Goal: Task Accomplishment & Management: Complete application form

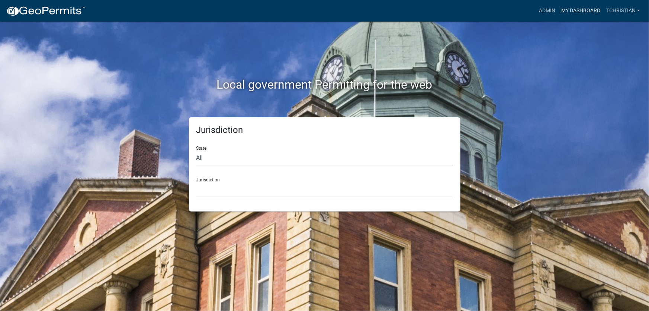
click at [577, 9] on link "My Dashboard" at bounding box center [580, 11] width 45 height 14
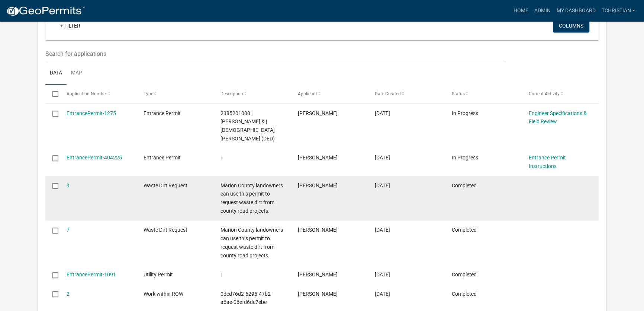
scroll to position [620, 0]
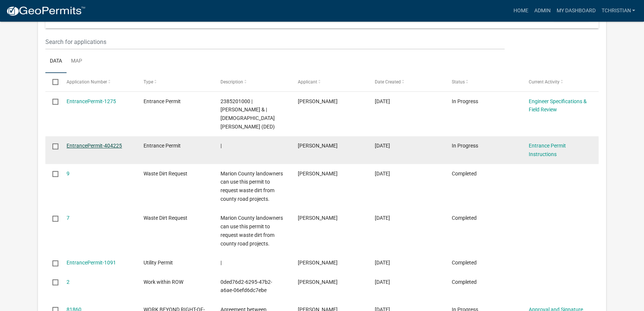
click at [89, 142] on link "EntrancePermit-404225" at bounding box center [94, 145] width 55 height 6
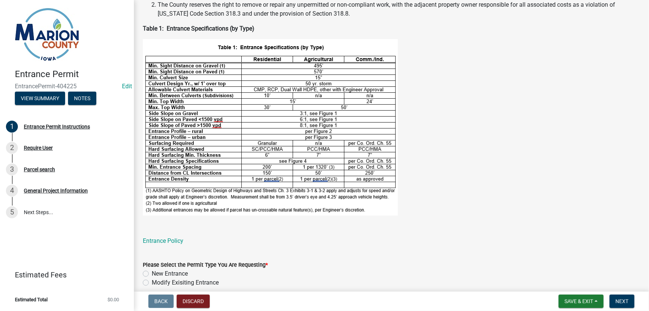
scroll to position [237, 0]
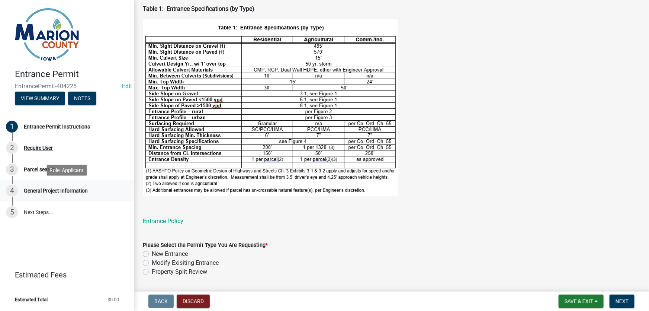
click at [46, 192] on div "General Project Information" at bounding box center [56, 190] width 64 height 5
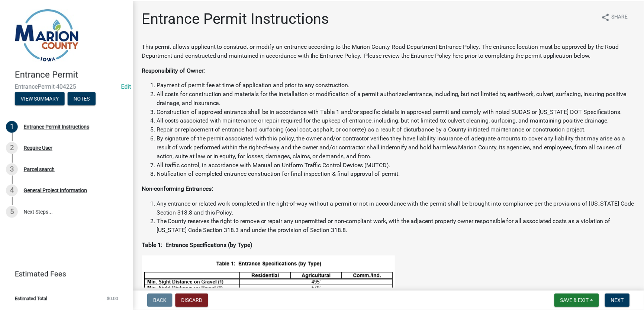
scroll to position [0, 0]
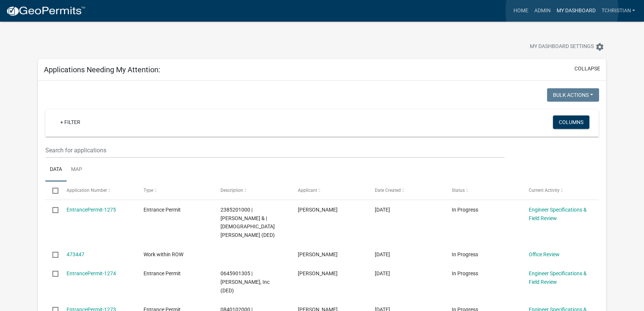
click at [562, 10] on link "My Dashboard" at bounding box center [576, 11] width 45 height 14
click at [568, 12] on link "My Dashboard" at bounding box center [576, 11] width 45 height 14
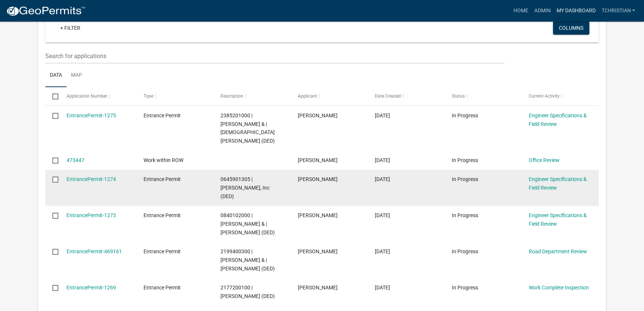
scroll to position [101, 0]
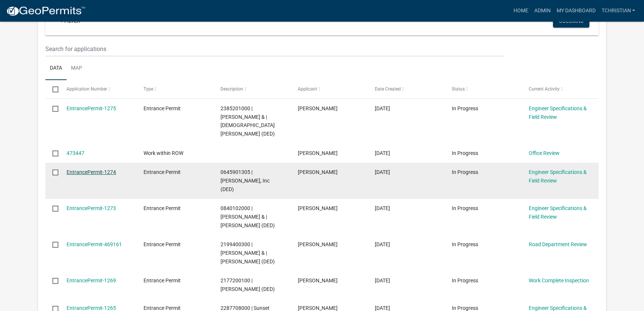
click at [90, 169] on link "EntrancePermit-1274" at bounding box center [91, 172] width 49 height 6
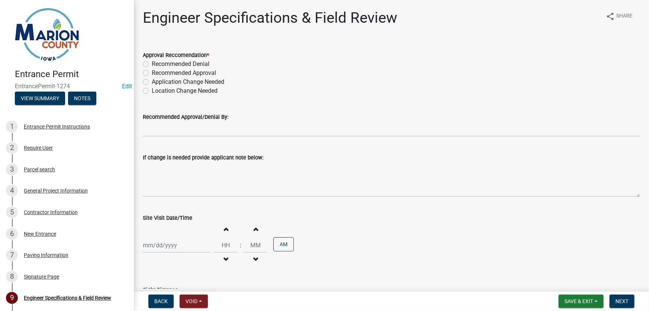
click at [152, 74] on label "Recommended Approval" at bounding box center [184, 72] width 64 height 9
click at [152, 73] on input "Recommended Approval" at bounding box center [154, 70] width 5 height 5
radio input "true"
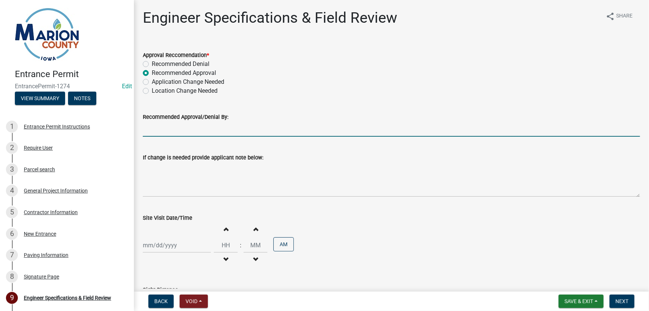
click at [167, 134] on input "Recommended Approval/Denial By:" at bounding box center [391, 128] width 497 height 15
type input "[PERSON_NAME]"
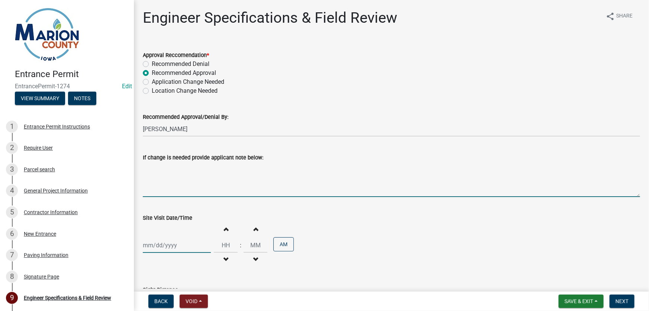
click at [168, 248] on div at bounding box center [177, 244] width 68 height 15
select select "9"
select select "2025"
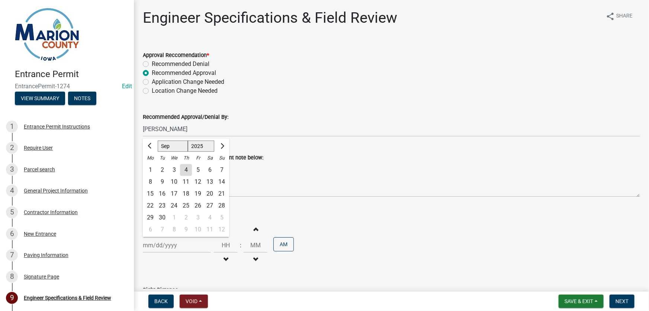
click at [184, 167] on div "4" at bounding box center [186, 170] width 12 height 12
type input "09/04/2025"
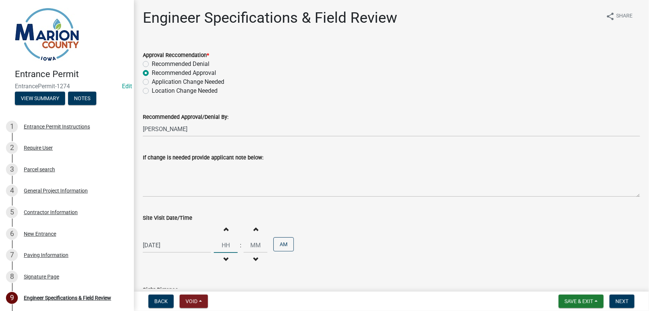
click at [224, 247] on input "Hours" at bounding box center [226, 244] width 24 height 15
type input "1"
type input "09"
click at [249, 244] on input "00" at bounding box center [256, 244] width 24 height 15
click at [255, 244] on input "00" at bounding box center [256, 244] width 24 height 15
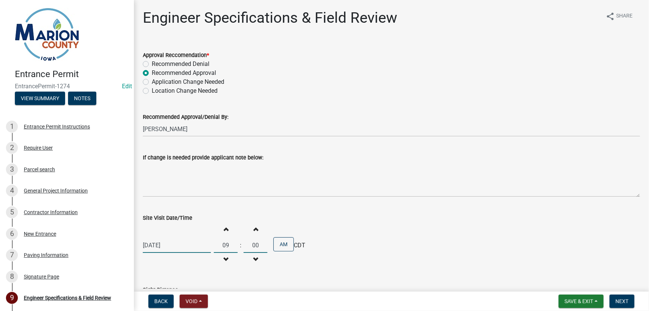
click at [255, 244] on input "00" at bounding box center [256, 244] width 24 height 15
type input "30"
click at [311, 220] on div "Site Visit Date/Time" at bounding box center [391, 217] width 497 height 9
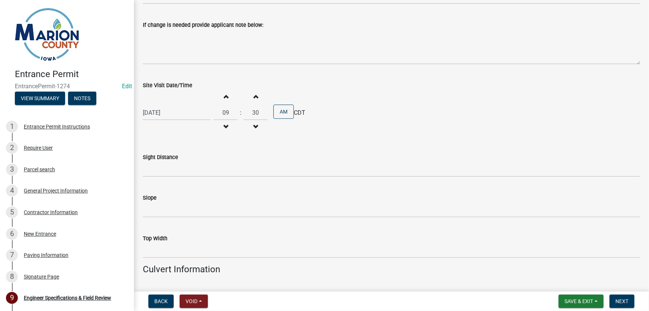
scroll to position [135, 0]
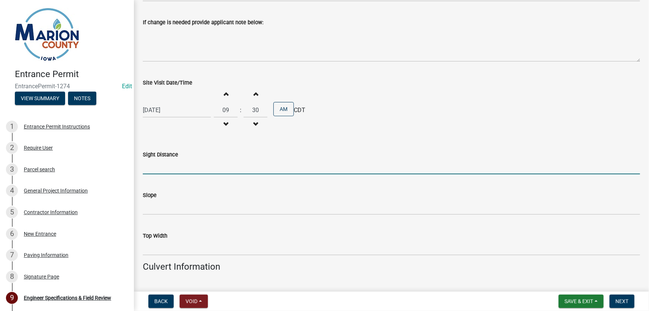
click at [167, 167] on input "Sight Distance" at bounding box center [391, 166] width 497 height 15
type input "750+ to west at each, 400 to the 90 deg. corner on the east"
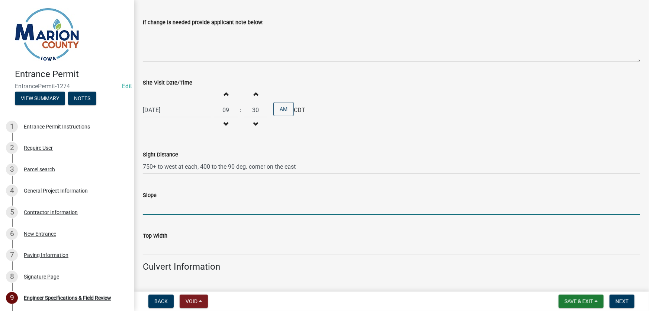
click at [171, 212] on input "Slope" at bounding box center [391, 206] width 497 height 15
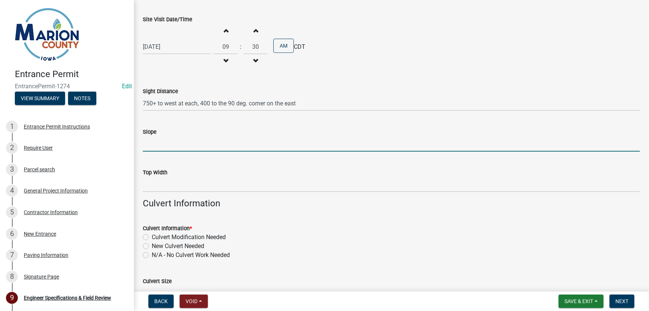
scroll to position [203, 0]
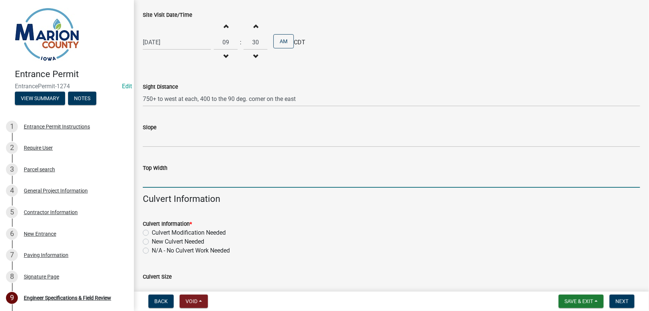
click at [174, 185] on input "Top Width" at bounding box center [391, 179] width 497 height 15
click at [152, 241] on label "New Culvert Needed" at bounding box center [178, 241] width 52 height 9
click at [152, 241] on input "New Culvert Needed" at bounding box center [154, 239] width 5 height 5
radio input "true"
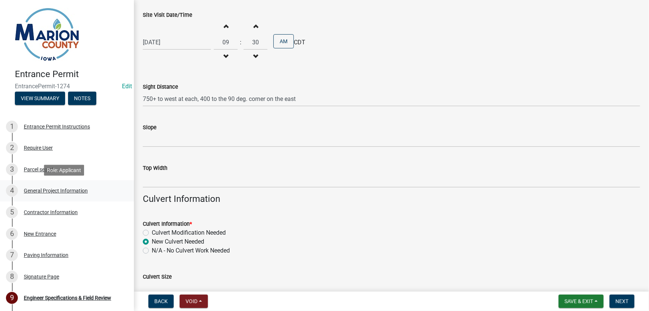
click at [61, 188] on div "General Project Information" at bounding box center [56, 190] width 64 height 5
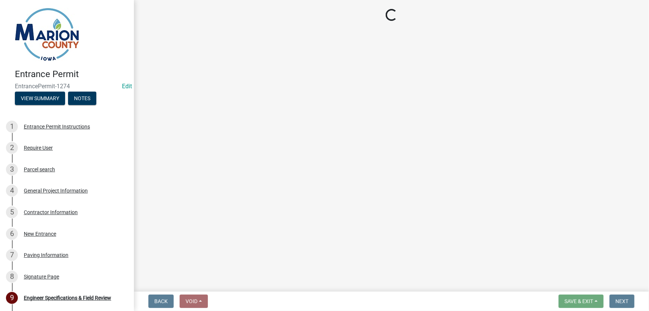
select select "923c0c82-f995-48da-a8d4-0e218d858c91"
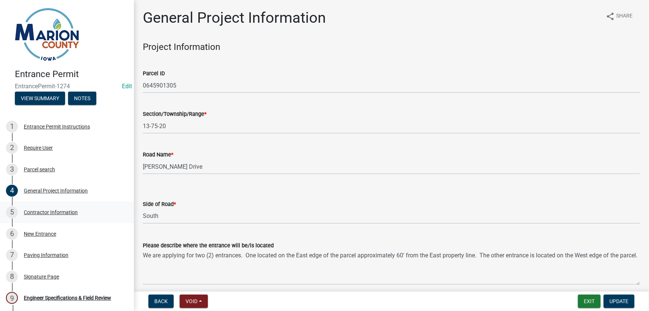
click at [53, 209] on div "Contractor Information" at bounding box center [51, 211] width 54 height 5
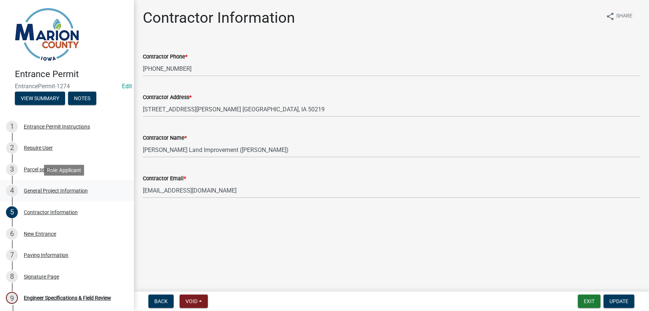
click at [54, 193] on div "General Project Information" at bounding box center [56, 190] width 64 height 5
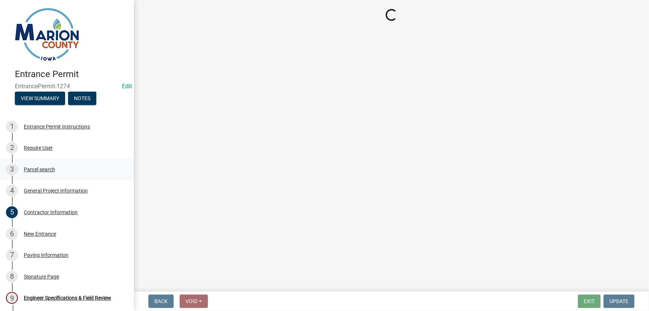
select select "923c0c82-f995-48da-a8d4-0e218d858c91"
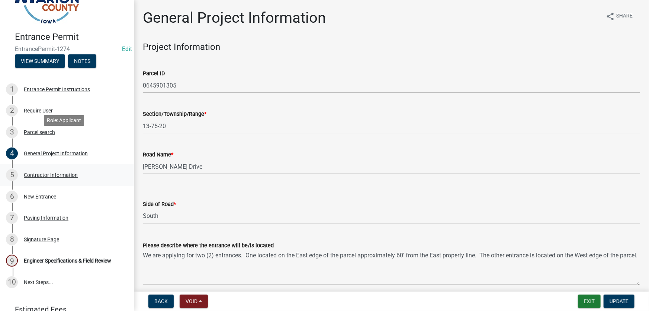
scroll to position [71, 0]
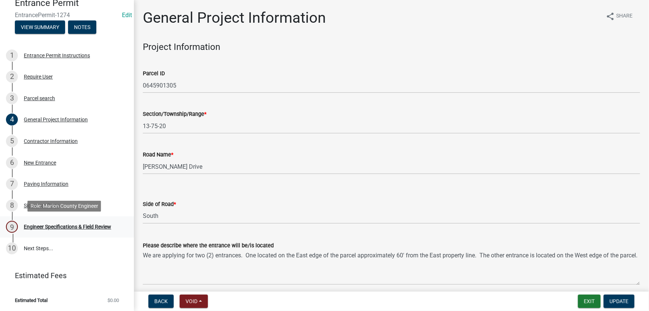
click at [85, 227] on div "Engineer Specifications & Field Review" at bounding box center [67, 226] width 87 height 5
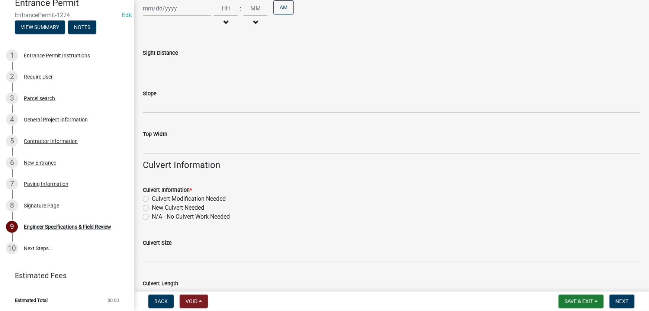
scroll to position [0, 0]
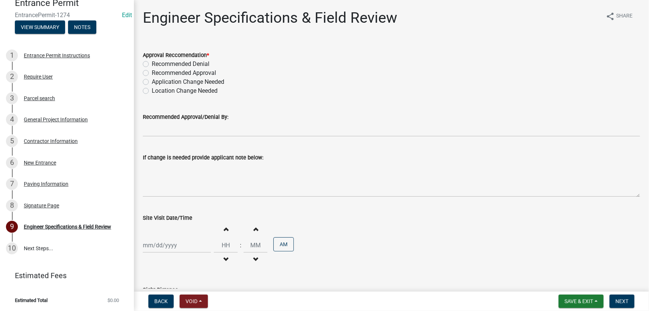
click at [152, 72] on label "Recommended Approval" at bounding box center [184, 72] width 64 height 9
click at [152, 72] on input "Recommended Approval" at bounding box center [154, 70] width 5 height 5
radio input "true"
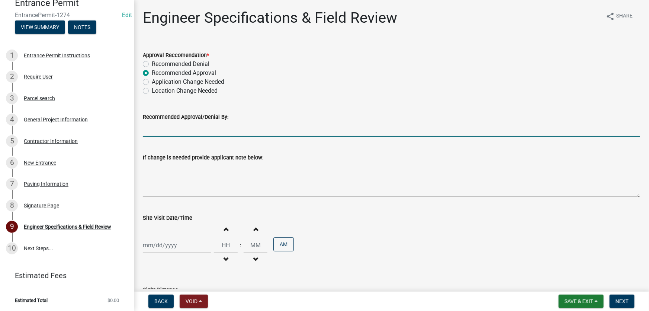
click at [174, 132] on input "Recommended Approval/Denial By:" at bounding box center [391, 128] width 497 height 15
type input "[PERSON_NAME]"
click at [170, 246] on div at bounding box center [177, 244] width 68 height 15
select select "9"
select select "2025"
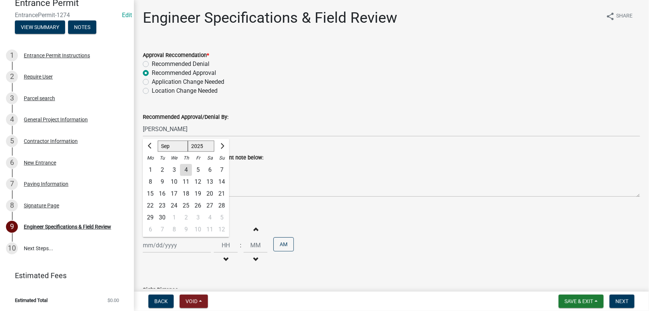
click at [186, 167] on div "4" at bounding box center [186, 170] width 12 height 12
type input "09/04/2025"
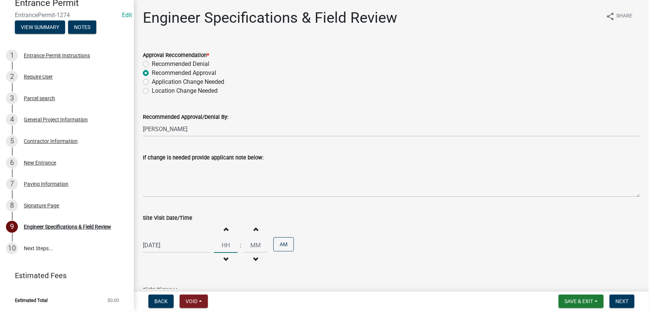
click at [223, 247] on input "Hours" at bounding box center [226, 244] width 24 height 15
type input "09"
click at [252, 246] on input "00" at bounding box center [256, 244] width 24 height 15
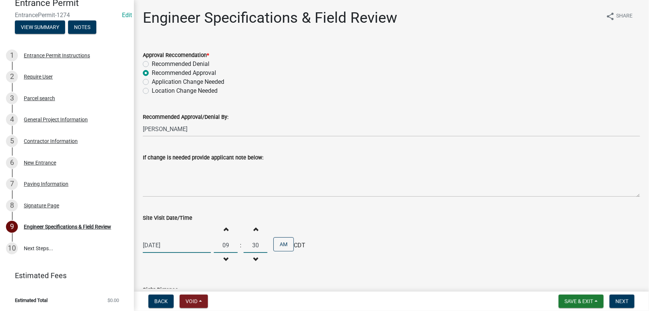
type input "30"
click at [303, 217] on div "Site Visit Date/Time" at bounding box center [391, 217] width 497 height 9
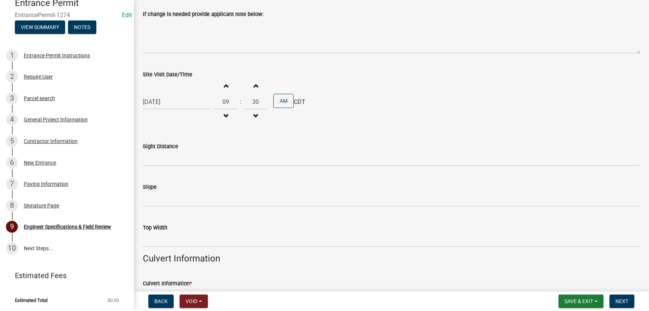
scroll to position [169, 0]
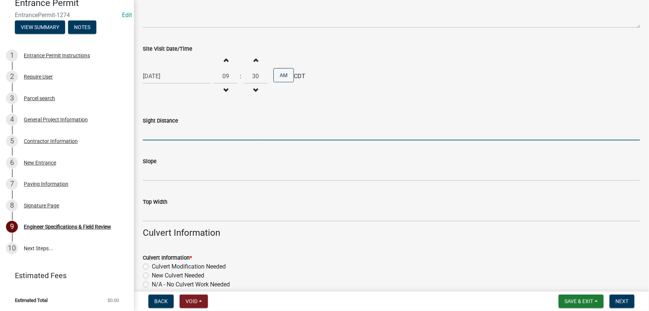
click at [167, 134] on input "Sight Distance" at bounding box center [391, 132] width 497 height 15
click at [302, 130] on input "750+ to west at each, 400 to the 90 deg. corner on the east" at bounding box center [391, 132] width 497 height 15
click at [197, 134] on input "750+ to west at each, 400 to the 90 deg. corner on the east from east drive" at bounding box center [391, 132] width 497 height 15
click at [277, 131] on input "750+ to west at each, 750 east from west drive, 400 to the 90 deg. corner on th…" at bounding box center [391, 132] width 497 height 15
click at [420, 131] on input "750+ to west at each, 750 east from west drive, 400' to the 90 deg. corner on t…" at bounding box center [391, 132] width 497 height 15
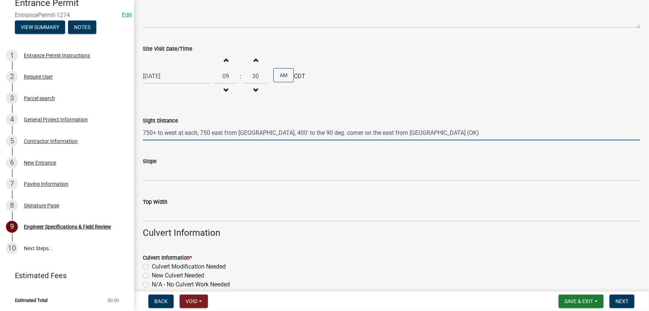
type input "750+ to west at each, 750 east from west drive, 400' to the 90 deg. corner on t…"
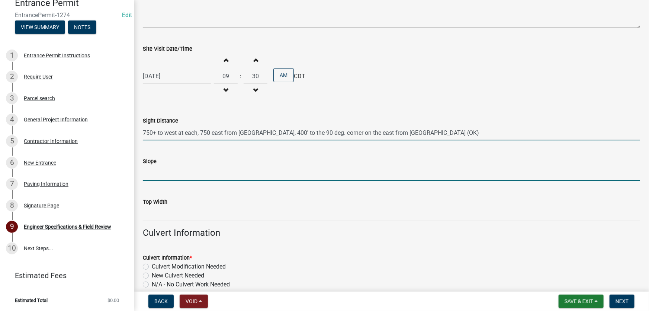
click at [192, 174] on input "Slope" at bounding box center [391, 173] width 497 height 15
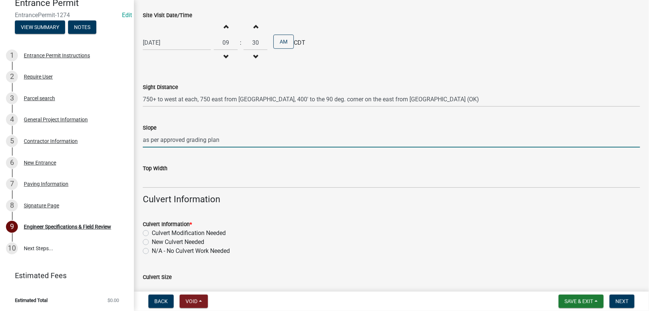
scroll to position [203, 0]
click at [231, 138] on input "as per approved grading plan" at bounding box center [391, 139] width 497 height 15
type input "as per approved grading plan or 6:1 min."
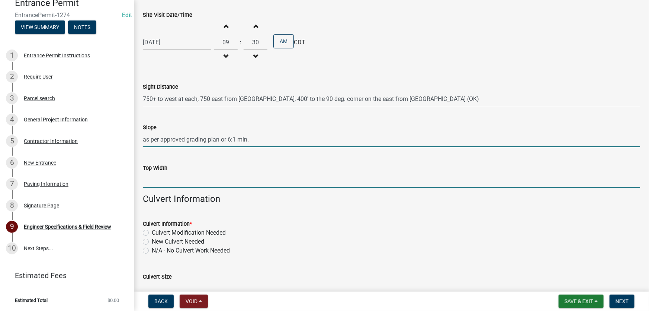
click at [192, 181] on input "Top Width" at bounding box center [391, 179] width 497 height 15
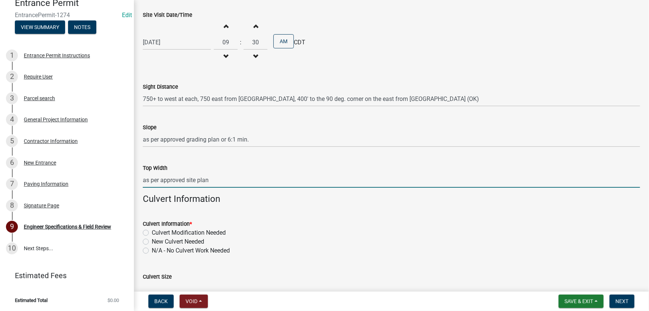
type input "as per approved site plan"
click at [152, 241] on label "New Culvert Needed" at bounding box center [178, 241] width 52 height 9
click at [152, 241] on input "New Culvert Needed" at bounding box center [154, 239] width 5 height 5
radio input "true"
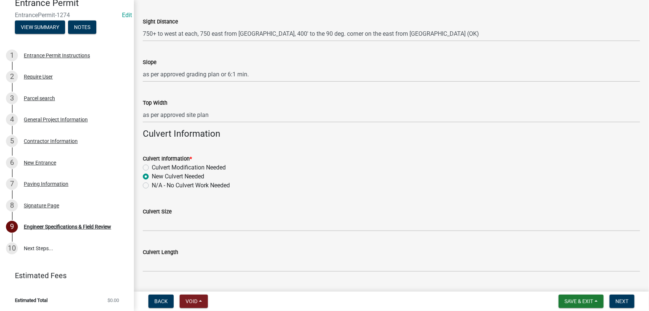
scroll to position [270, 0]
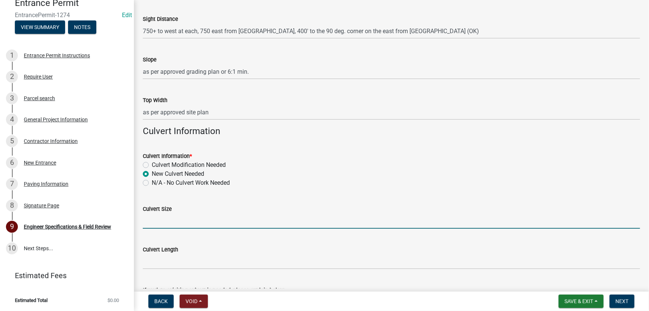
click at [158, 223] on input "Culvert Size" at bounding box center [391, 220] width 497 height 15
type input "per site plan and engineer's drainage calcs"
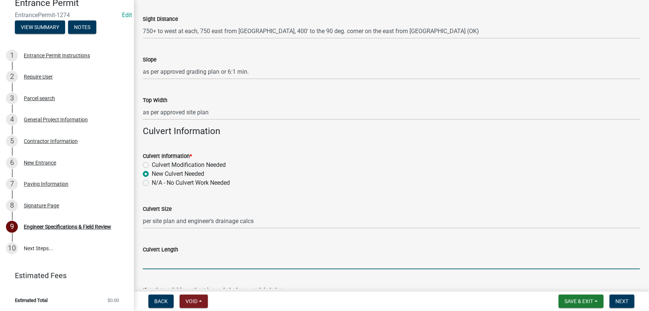
click at [181, 260] on input "Culvert Length" at bounding box center [391, 261] width 497 height 15
type input "see SP-1 on site plan, east entrance dry"
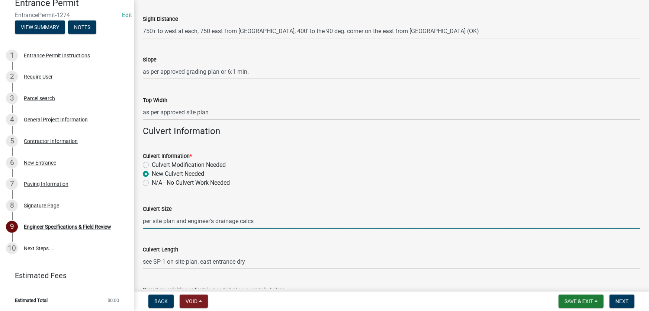
click at [266, 223] on input "per site plan and engineer's drainage calcs" at bounding box center [391, 220] width 497 height 15
type input "per site plan and engineer's drainage calcs, east dry"
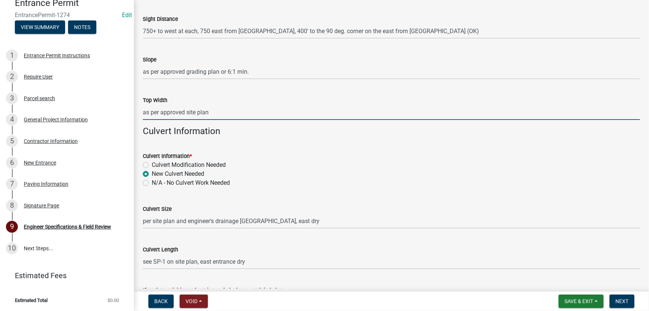
click at [231, 113] on input "as per approved site plan" at bounding box center [391, 112] width 497 height 15
type input "as per approved site plan, 36' for both"
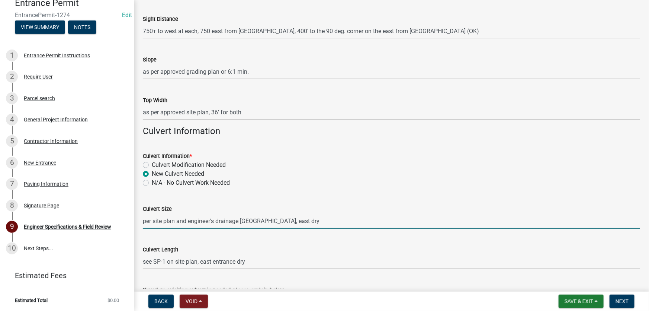
click at [346, 216] on input "per site plan and engineer's drainage calcs, east dry" at bounding box center [391, 220] width 497 height 15
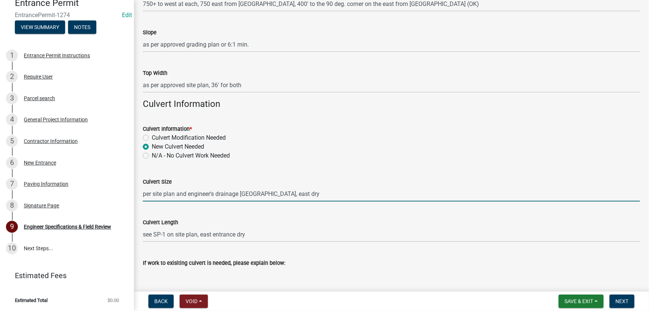
scroll to position [346, 0]
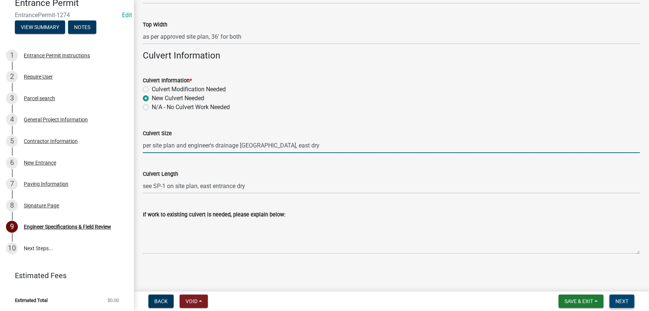
click at [623, 304] on span "Next" at bounding box center [622, 301] width 13 height 6
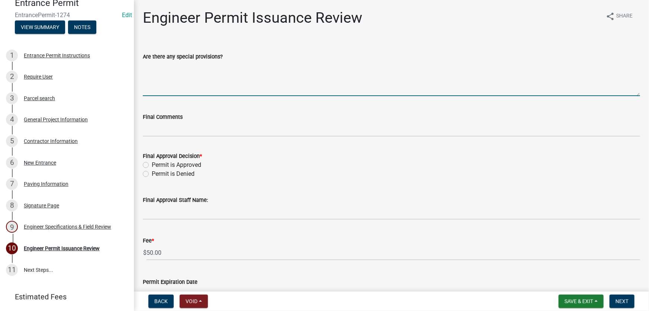
click at [184, 91] on textarea "Are there any special provisions?" at bounding box center [391, 78] width 497 height 35
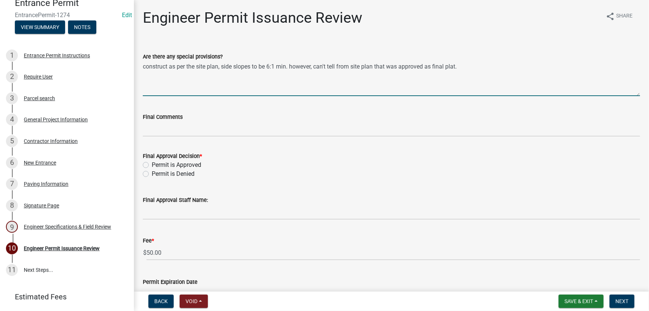
type textarea "construct as per the site plan, side slopes to be 6:1 min. however, can't tell …"
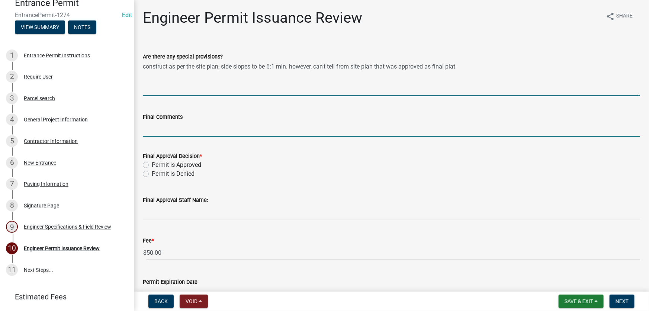
click at [176, 132] on input "Final Comments" at bounding box center [391, 128] width 497 height 15
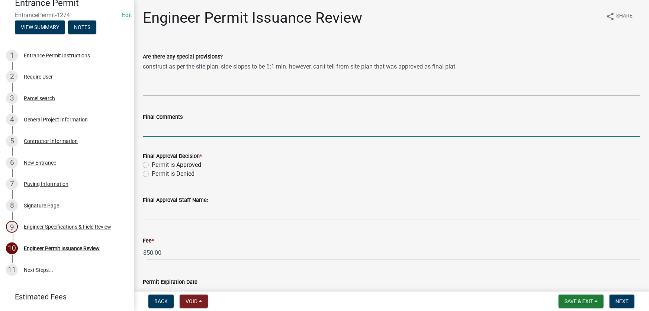
click at [150, 164] on div "Permit is Approved" at bounding box center [391, 164] width 497 height 9
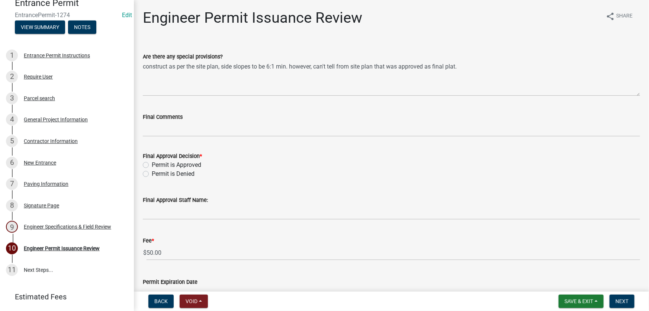
click at [152, 164] on label "Permit is Approved" at bounding box center [176, 164] width 49 height 9
click at [152, 164] on input "Permit is Approved" at bounding box center [154, 162] width 5 height 5
radio input "true"
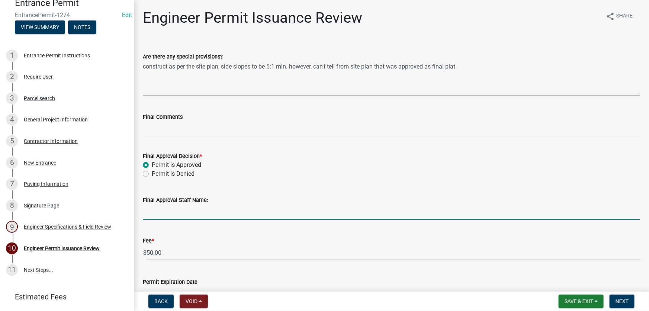
click at [186, 214] on input "Final Approval Staff Name:" at bounding box center [391, 211] width 497 height 15
type input "[PERSON_NAME]"
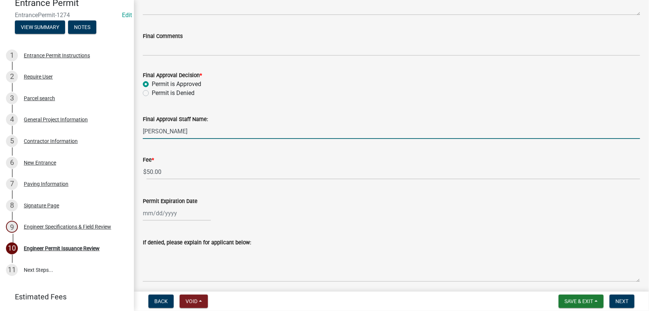
scroll to position [101, 0]
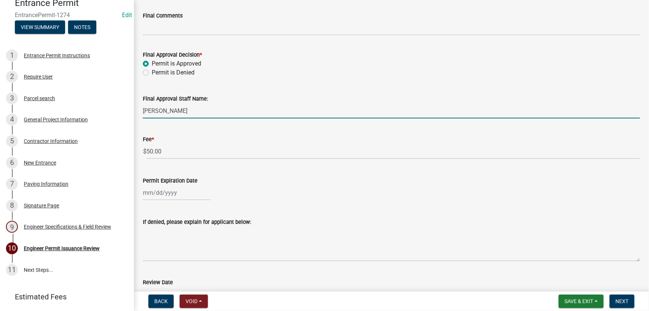
select select "9"
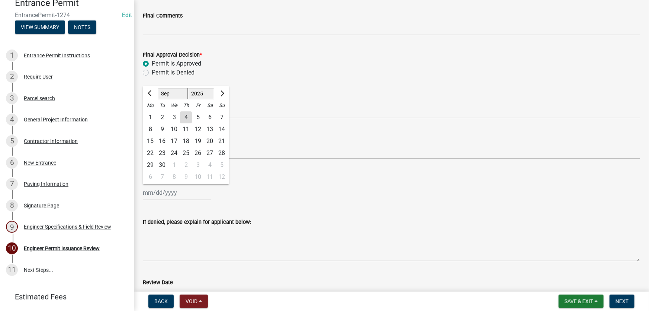
click at [169, 195] on div "Jan Feb Mar Apr May Jun Jul Aug Sep Oct Nov Dec 1525 1526 1527 1528 1529 1530 1…" at bounding box center [177, 192] width 68 height 15
click at [206, 93] on select "1525 1526 1527 1528 1529 1530 1531 1532 1533 1534 1535 1536 1537 1538 1539 1540…" at bounding box center [201, 93] width 27 height 11
select select "2026"
click at [188, 88] on select "1525 1526 1527 1528 1529 1530 1531 1532 1533 1534 1535 1536 1537 1538 1539 1540…" at bounding box center [201, 93] width 27 height 11
click at [198, 118] on div "4" at bounding box center [198, 117] width 12 height 12
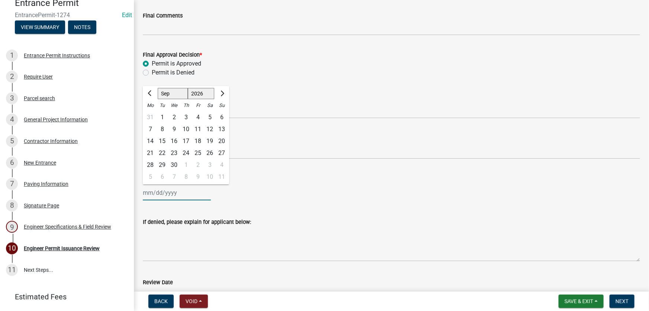
type input "09/04/2026"
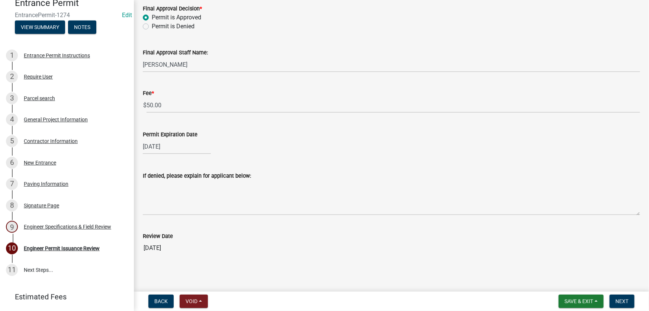
scroll to position [149, 0]
click at [618, 302] on span "Next" at bounding box center [622, 301] width 13 height 6
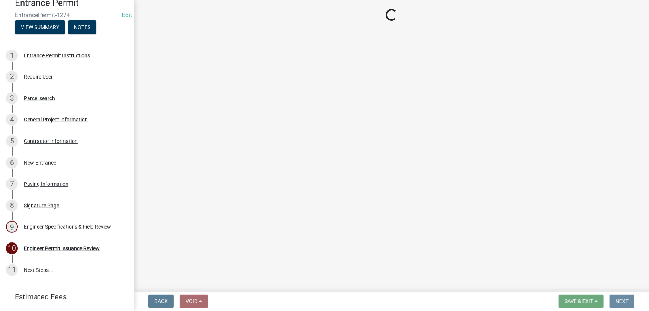
scroll to position [0, 0]
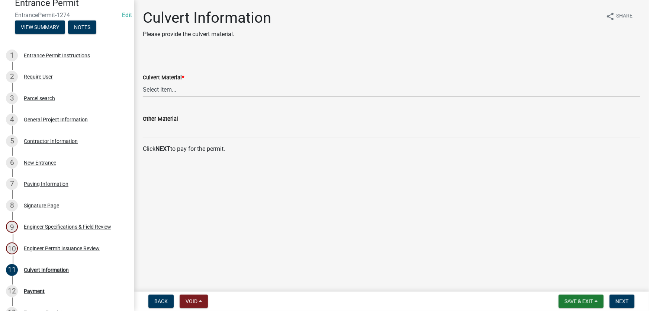
click at [167, 92] on select "Select Item... Dual Wall Plastic Corrugated Metal Reinforced Concrete Other" at bounding box center [391, 89] width 497 height 15
click at [233, 231] on main "Culvert Information Please provide the culvert material. share Share Culvert Ma…" at bounding box center [391, 144] width 515 height 288
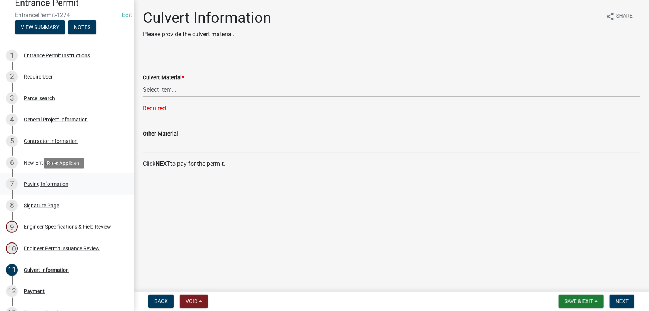
click at [52, 184] on div "Paving Information" at bounding box center [46, 183] width 45 height 5
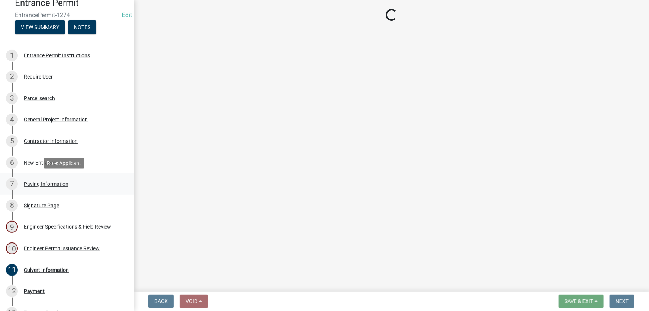
select select "0181f2aa-d129-4250-a354-69bbaf3c6063"
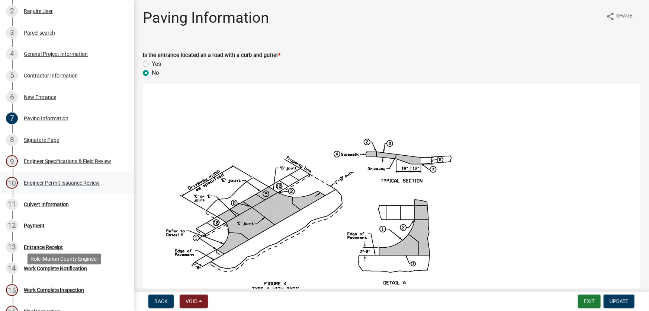
scroll to position [37, 0]
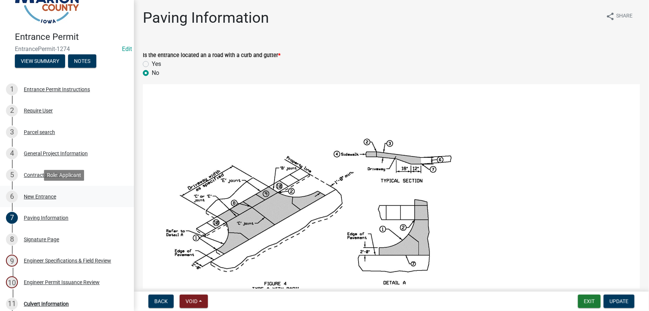
click at [44, 198] on div "New Entrance" at bounding box center [40, 196] width 32 height 5
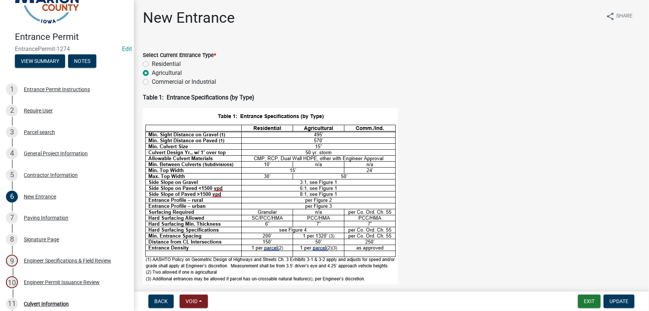
click at [152, 81] on label "Commercial or Industrial" at bounding box center [184, 81] width 64 height 9
click at [152, 81] on input "Commercial or Industrial" at bounding box center [154, 79] width 5 height 5
radio input "true"
click at [623, 302] on span "Update" at bounding box center [619, 301] width 19 height 6
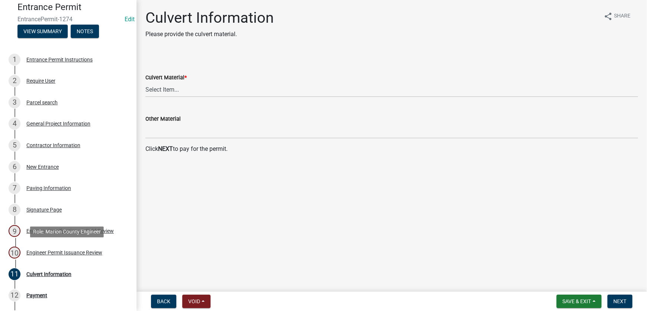
scroll to position [0, 0]
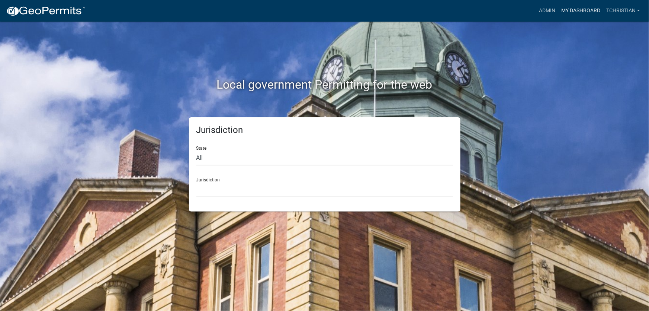
click at [585, 11] on link "My Dashboard" at bounding box center [580, 11] width 45 height 14
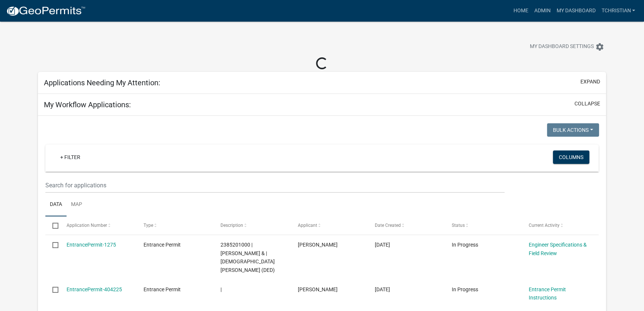
click at [148, 83] on h5 "Applications Needing My Attention:" at bounding box center [102, 82] width 116 height 9
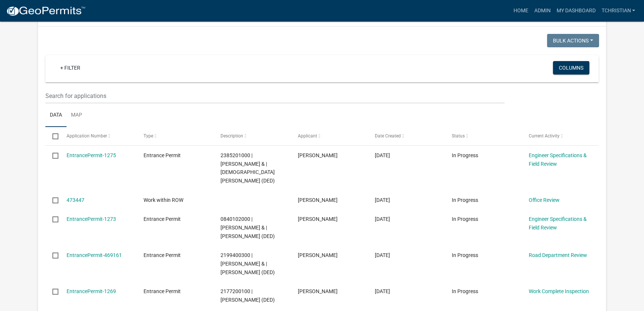
scroll to position [67, 0]
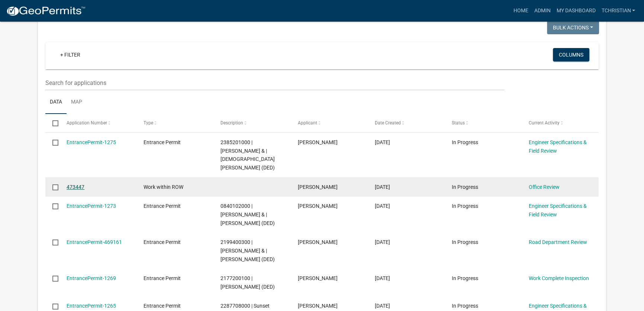
click at [78, 184] on link "473447" at bounding box center [76, 187] width 18 height 6
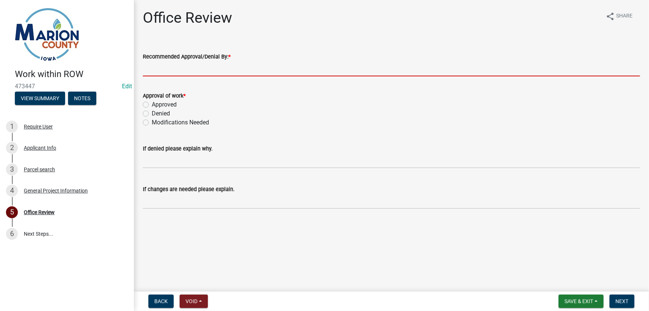
click at [192, 70] on input "Recommended Approval/Denial By: *" at bounding box center [391, 68] width 497 height 15
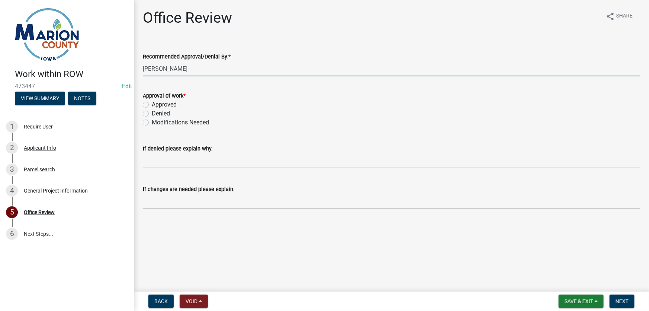
type input "[PERSON_NAME]"
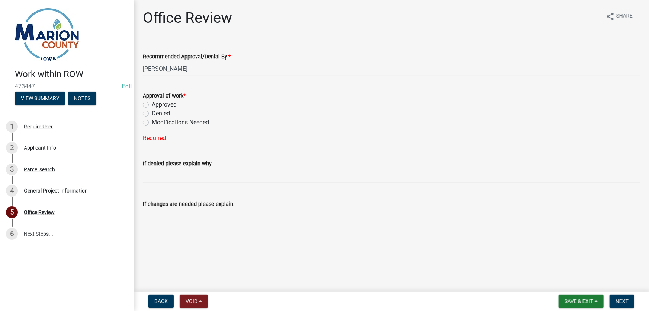
click at [152, 105] on label "Approved" at bounding box center [164, 104] width 25 height 9
click at [152, 105] on input "Approved" at bounding box center [154, 102] width 5 height 5
radio input "true"
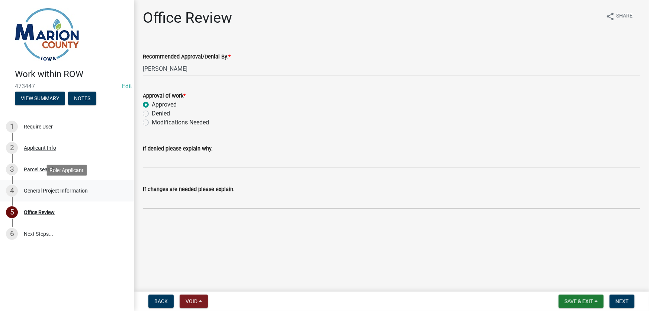
click at [43, 188] on div "General Project Information" at bounding box center [56, 190] width 64 height 5
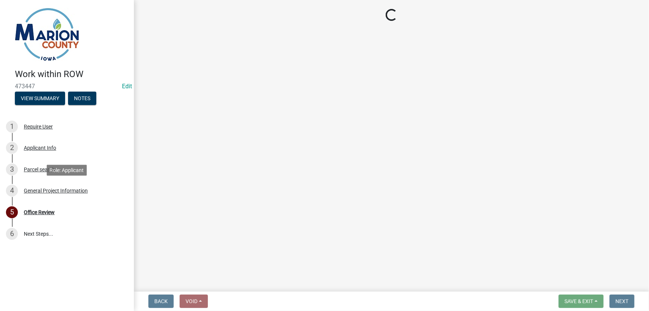
select select "9f1c44c3-1cab-48b2-944c-463e6854707b"
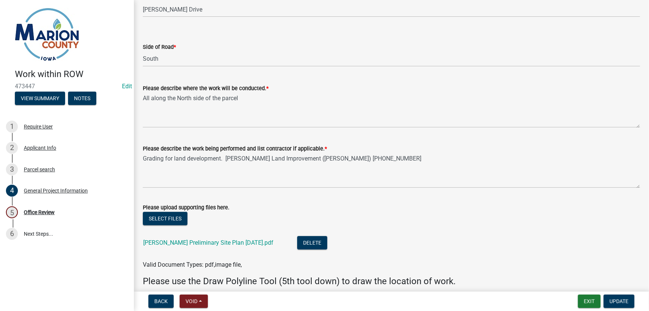
scroll to position [169, 0]
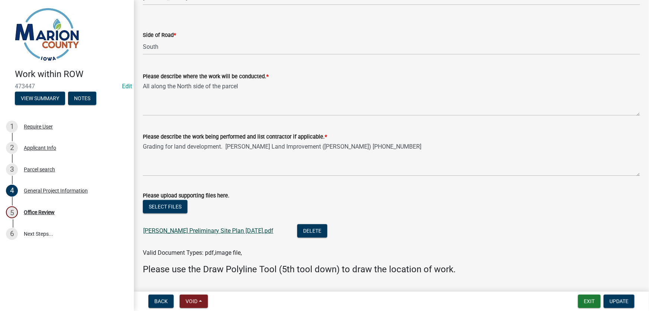
click at [173, 230] on link "Weiler Preliminary Site Plan 7-17-25.pdf" at bounding box center [208, 230] width 130 height 7
click at [46, 211] on div "Office Review" at bounding box center [39, 211] width 31 height 5
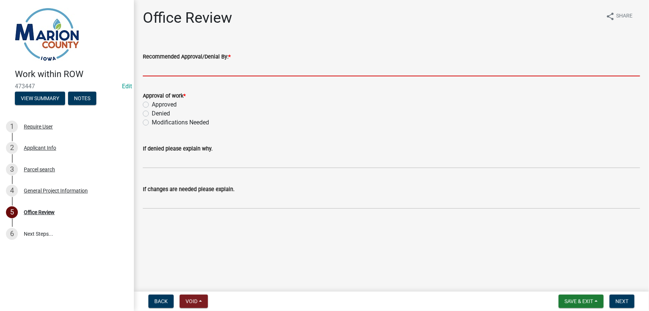
click at [170, 68] on input "Recommended Approval/Denial By: *" at bounding box center [391, 68] width 497 height 15
type input "[PERSON_NAME]"
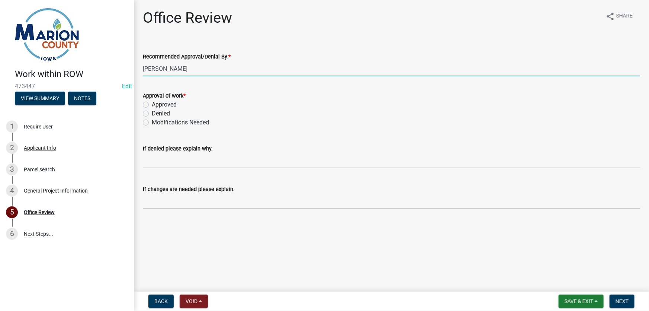
click at [158, 106] on label "Approved" at bounding box center [164, 104] width 25 height 9
click at [157, 105] on input "Approved" at bounding box center [154, 102] width 5 height 5
radio input "true"
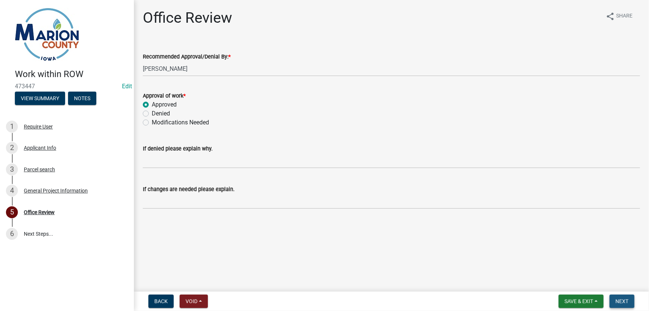
click at [618, 301] on span "Next" at bounding box center [622, 301] width 13 height 6
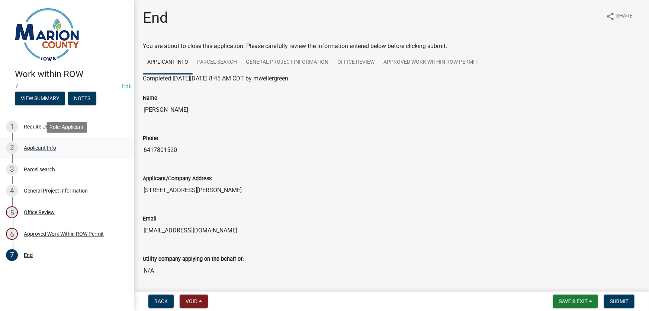
click at [45, 148] on div "Applicant Info" at bounding box center [40, 147] width 32 height 5
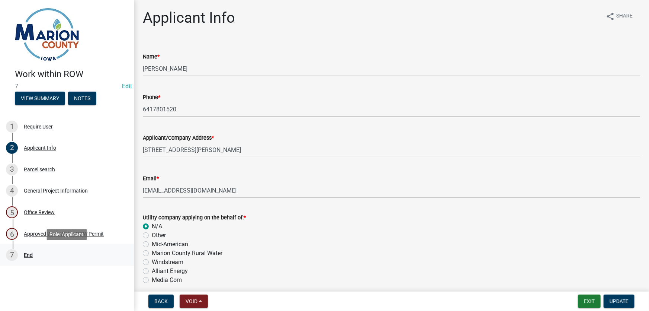
click at [28, 249] on div "7 End" at bounding box center [64, 255] width 116 height 12
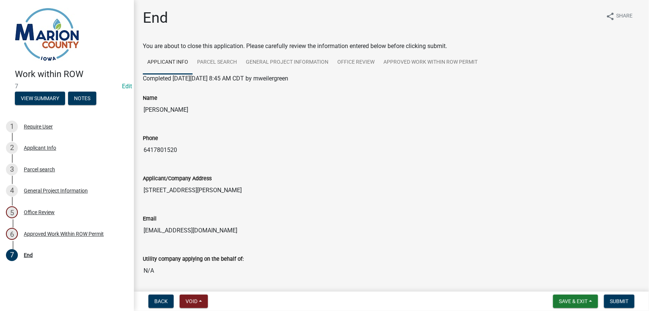
click at [248, 261] on div "Utility company applying on the behalf of:" at bounding box center [391, 258] width 497 height 9
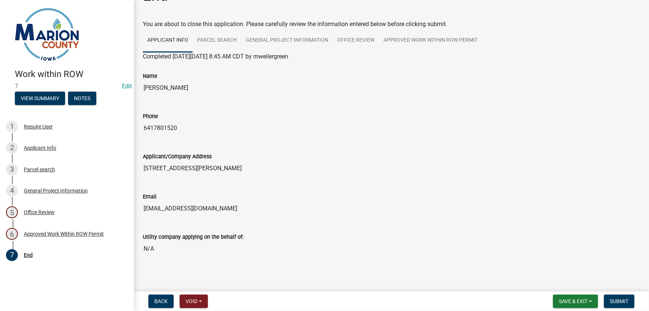
scroll to position [33, 0]
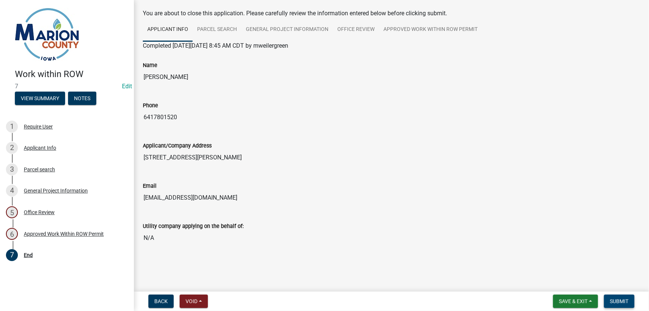
click at [623, 300] on span "Submit" at bounding box center [619, 301] width 19 height 6
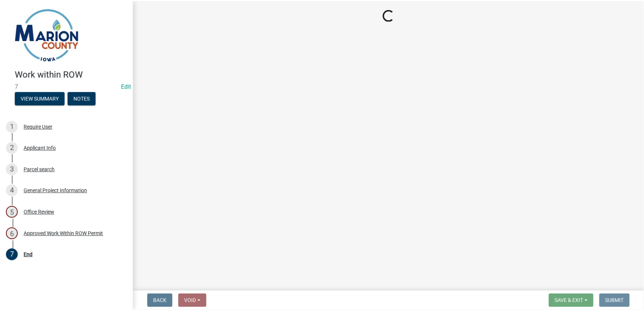
scroll to position [0, 0]
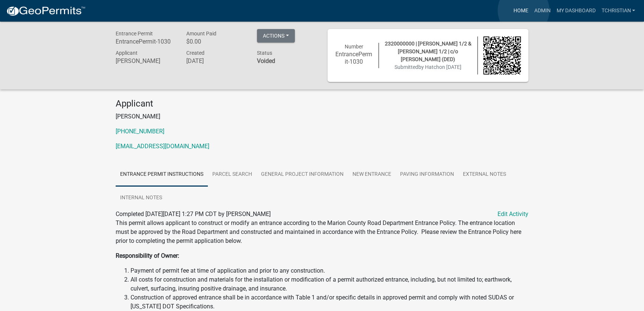
click at [524, 10] on link "Home" at bounding box center [520, 11] width 21 height 14
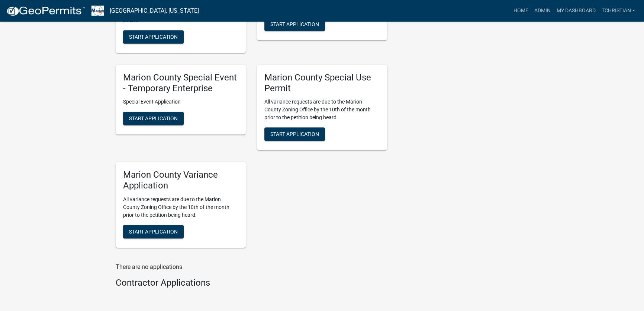
scroll to position [1048, 0]
